Goal: Task Accomplishment & Management: Use online tool/utility

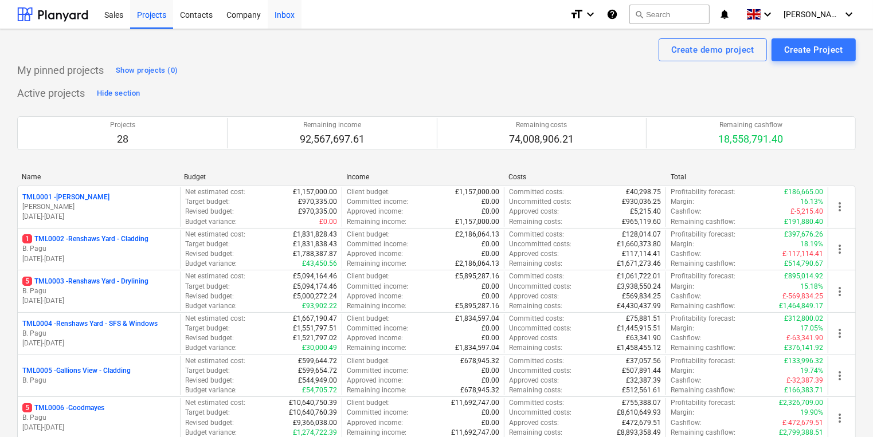
click at [283, 16] on div "Inbox" at bounding box center [285, 13] width 34 height 29
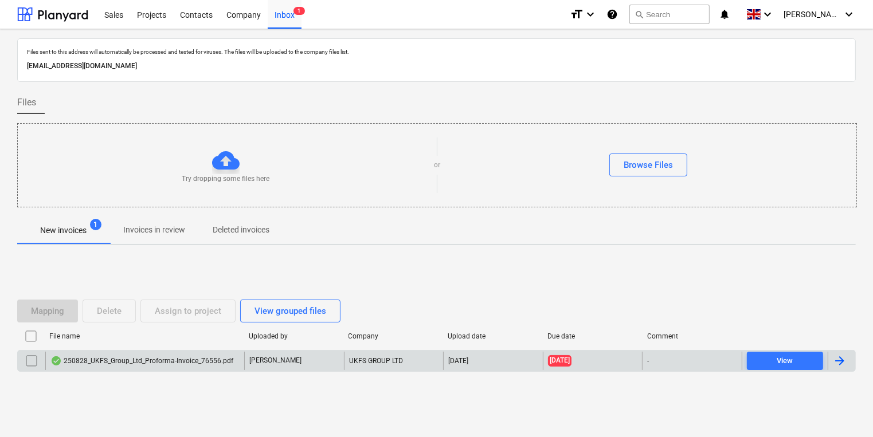
click at [171, 354] on div "250828_UKFS_Group_Ltd_Proforma-Invoice_76556.pdf" at bounding box center [144, 361] width 199 height 18
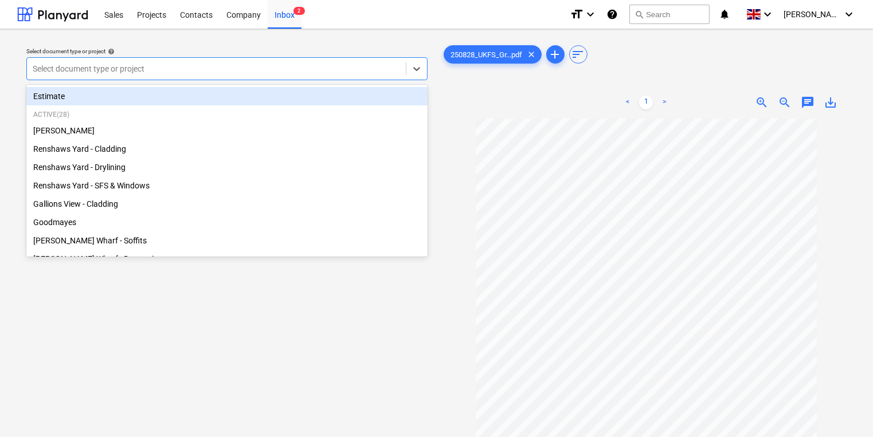
click at [120, 62] on div "Select document type or project" at bounding box center [216, 69] width 379 height 16
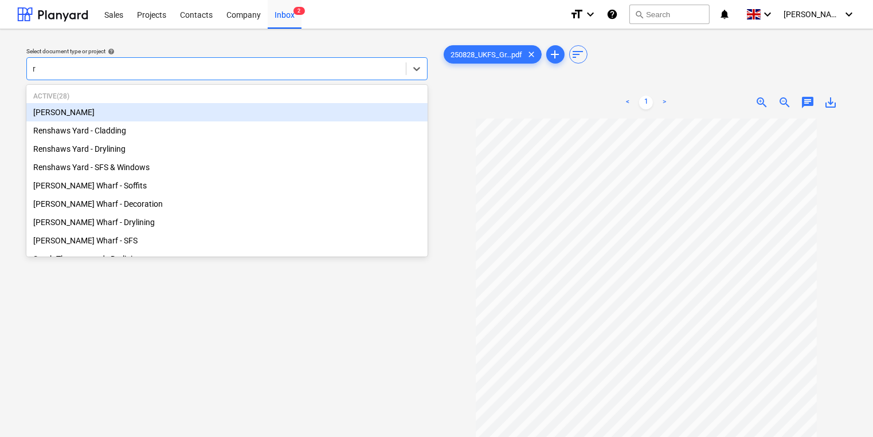
type input "re"
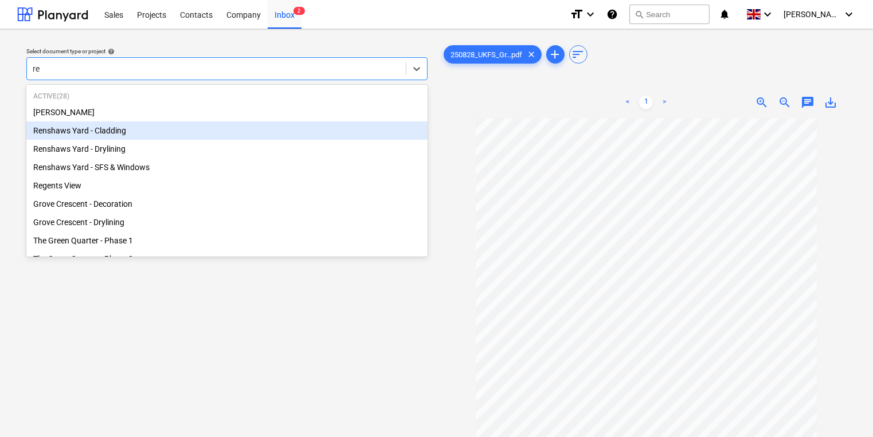
click at [126, 131] on div "Renshaws Yard - Cladding" at bounding box center [226, 131] width 401 height 18
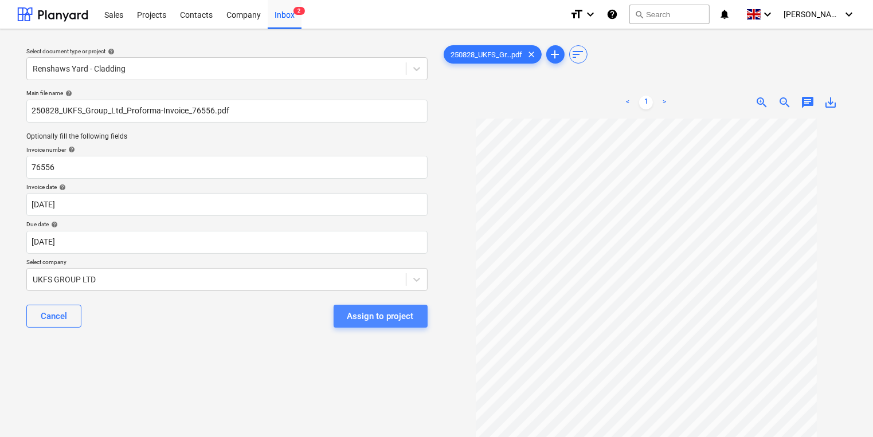
click at [388, 318] on div "Assign to project" at bounding box center [380, 316] width 66 height 15
